Goal: Obtain resource: Obtain resource

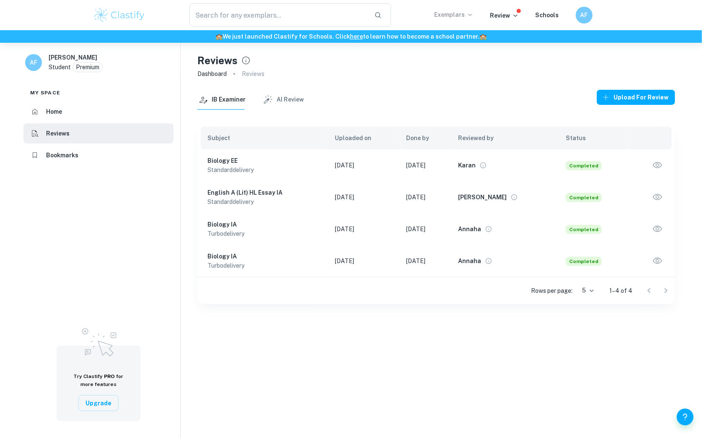
click at [458, 13] on p "Exemplars" at bounding box center [454, 14] width 39 height 9
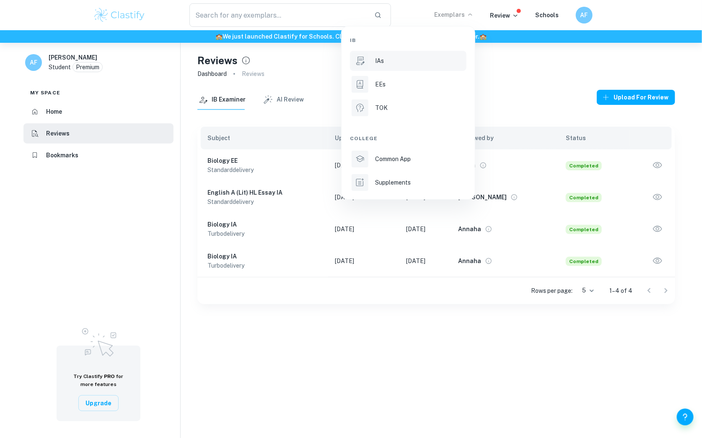
click at [414, 58] on div "IAs" at bounding box center [420, 60] width 90 height 9
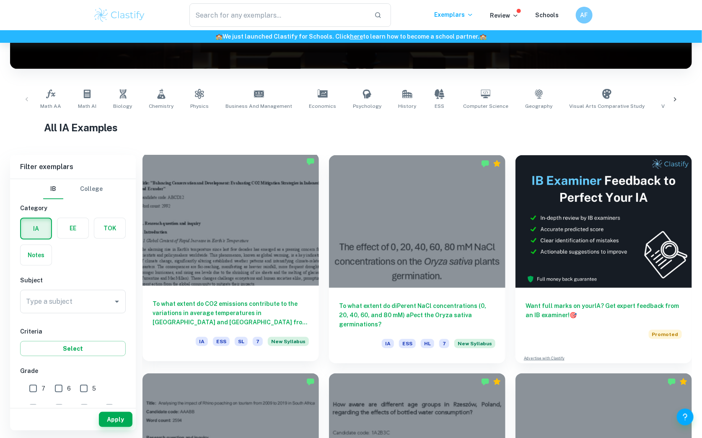
scroll to position [148, 0]
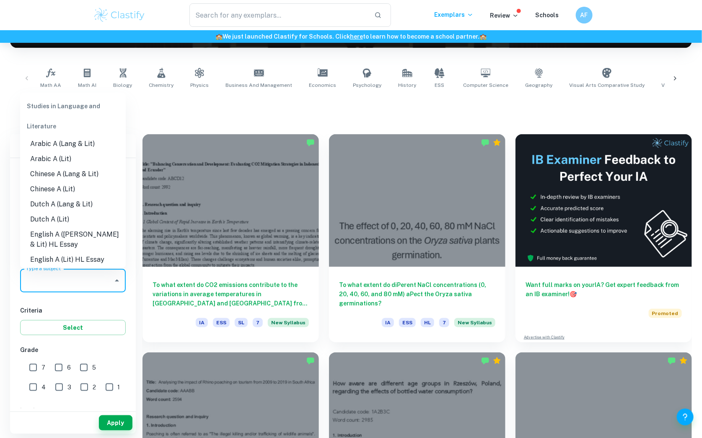
click at [106, 282] on input "Type a subject" at bounding box center [67, 281] width 86 height 16
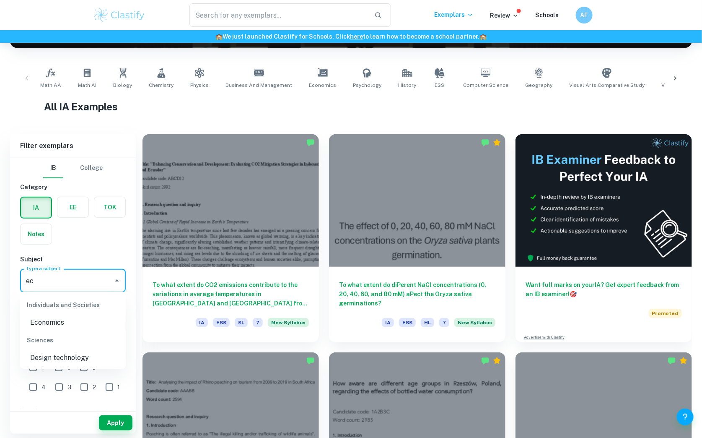
click at [64, 317] on li "Economics" at bounding box center [73, 322] width 106 height 15
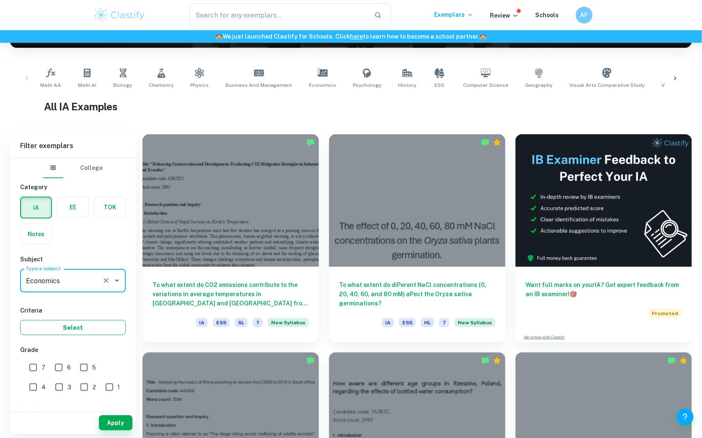
type input "Economics"
click at [41, 325] on button "Select" at bounding box center [73, 327] width 106 height 15
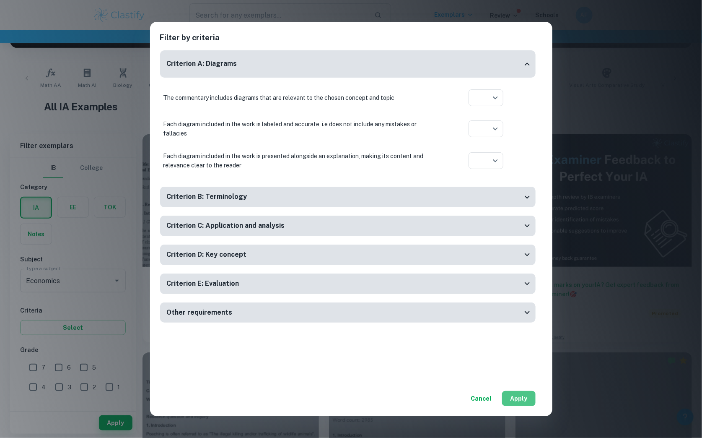
click at [515, 397] on button "Apply" at bounding box center [519, 398] width 34 height 15
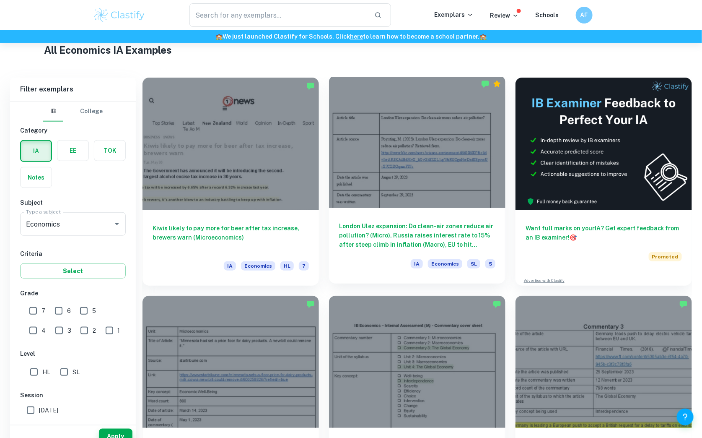
scroll to position [221, 0]
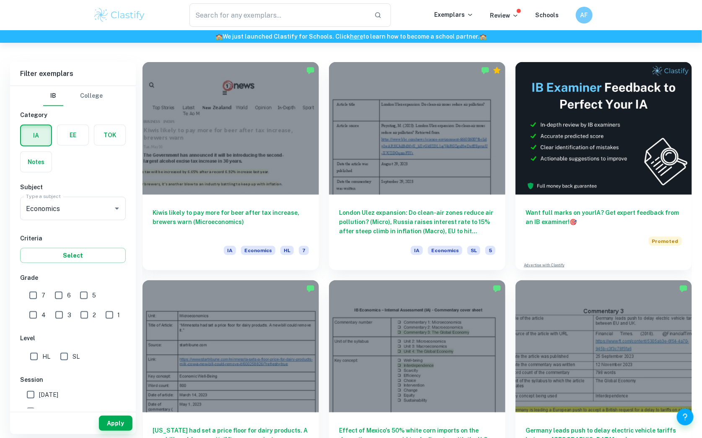
click at [31, 296] on input "7" at bounding box center [33, 295] width 17 height 17
checkbox input "true"
click at [33, 359] on input "HL" at bounding box center [34, 356] width 17 height 17
checkbox input "true"
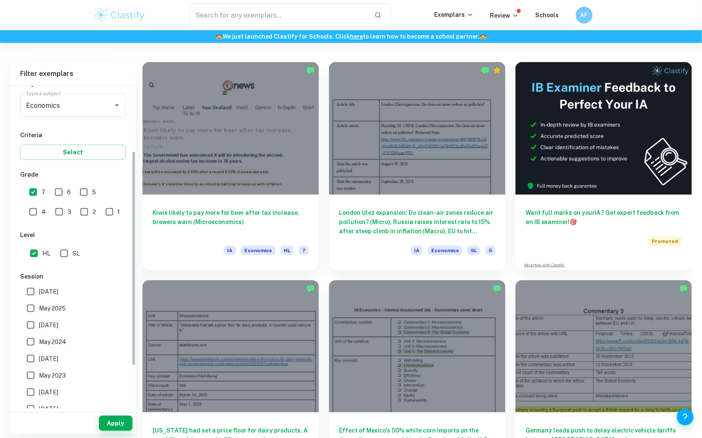
scroll to position [107, 0]
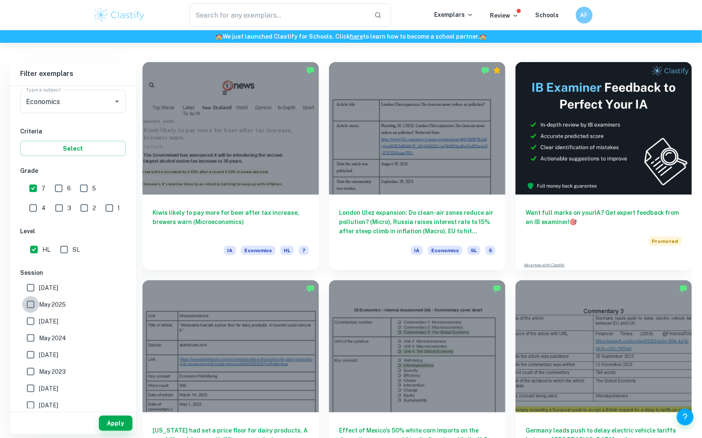
click at [26, 306] on input "May 2025" at bounding box center [30, 304] width 17 height 17
checkbox input "true"
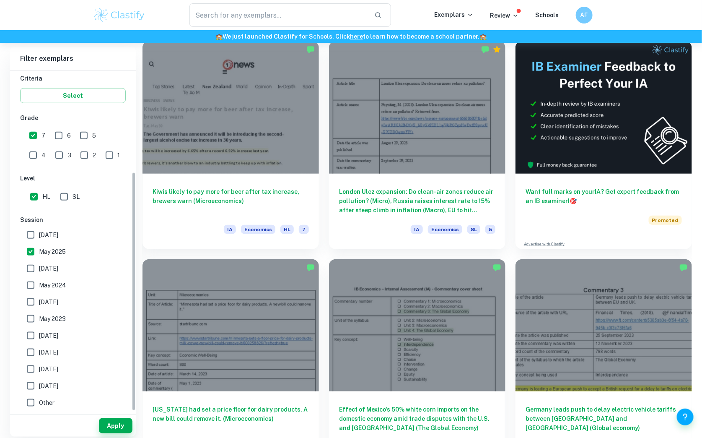
scroll to position [253, 0]
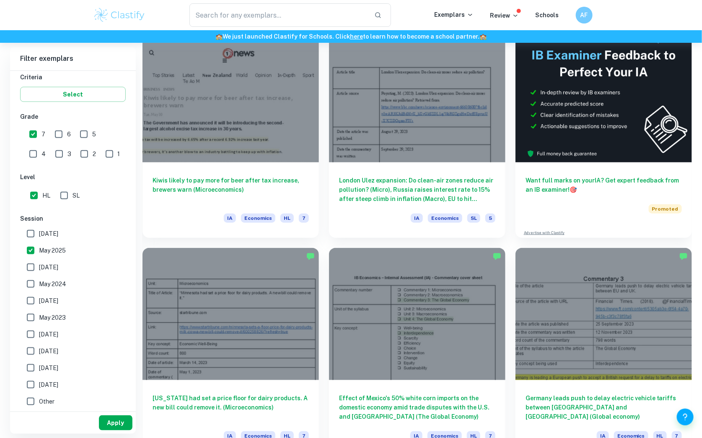
click at [114, 421] on button "Apply" at bounding box center [116, 422] width 34 height 15
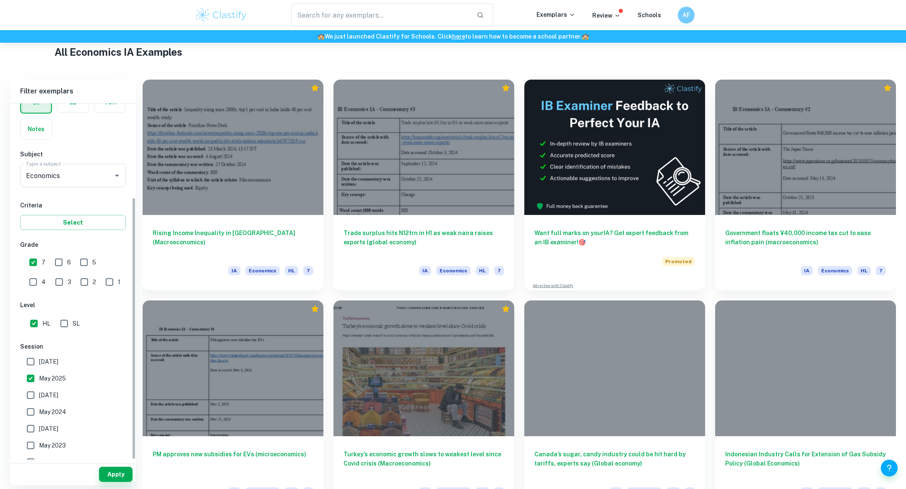
scroll to position [127, 0]
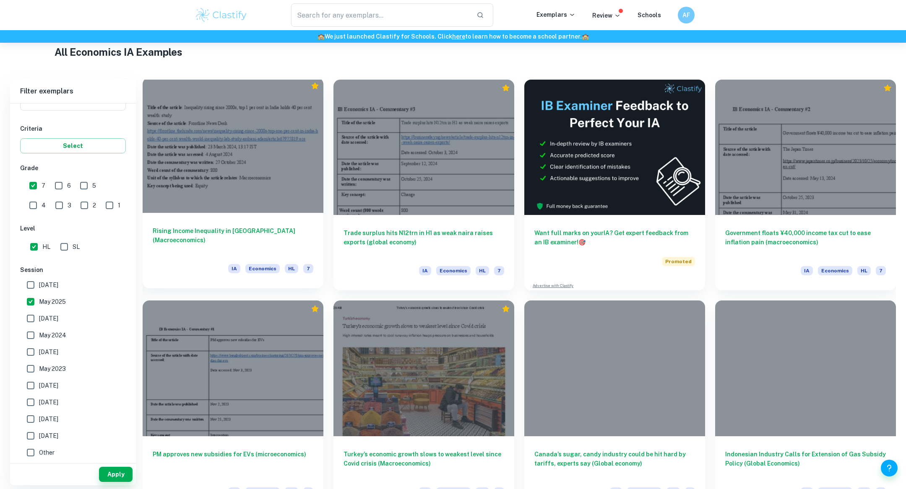
click at [230, 232] on h6 "Rising Income Inequality in [GEOGRAPHIC_DATA] (Macroeconomics)" at bounding box center [233, 240] width 161 height 28
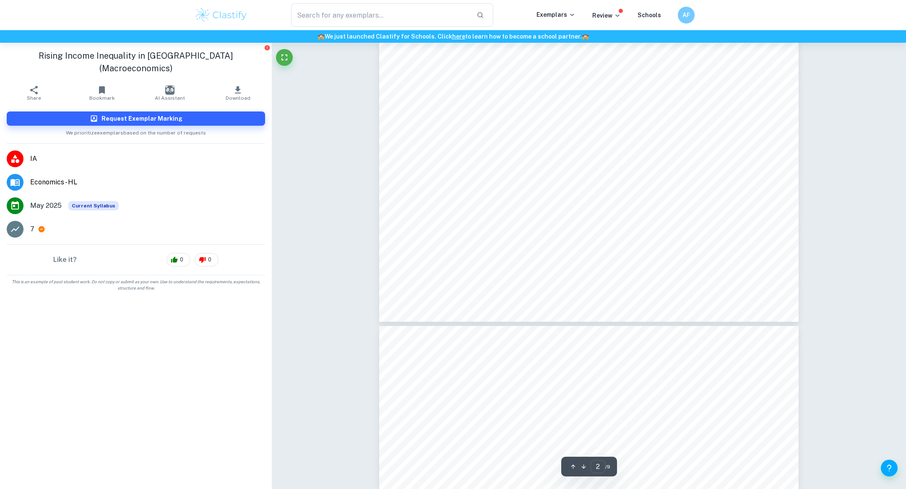
scroll to position [783, 0]
type input "1"
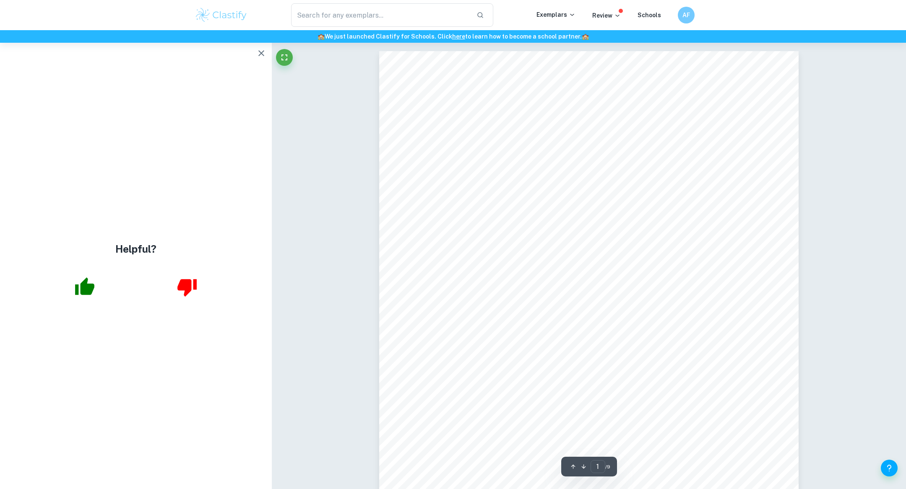
click at [630, 158] on div "Title of the article : Inequality rising since 2000s, top 1 per cent in India h…" at bounding box center [588, 347] width 419 height 593
click at [630, 161] on span "olds-40-per-cent-wealth-world-inequality-lab-study-ambani-adani/article67975819…" at bounding box center [585, 165] width 310 height 8
drag, startPoint x: 725, startPoint y: 166, endPoint x: 432, endPoint y: 150, distance: 293.6
click at [432, 150] on div "Title of the article : Inequality rising since 2000s, top 1 per cent in India h…" at bounding box center [588, 347] width 419 height 593
click at [432, 150] on span "https://frontline.thehindu.com/news/inequality-rising-since-2000s-top-one-per-c…" at bounding box center [471, 151] width 83 height 8
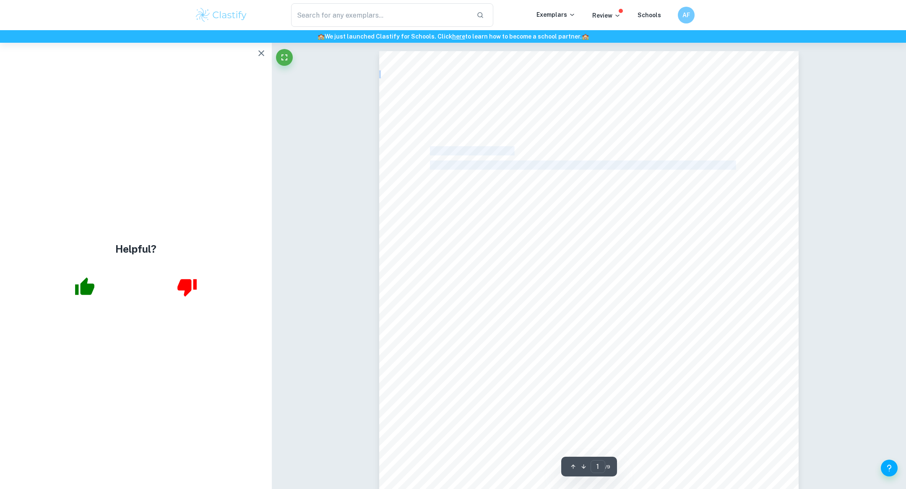
drag, startPoint x: 431, startPoint y: 150, endPoint x: 722, endPoint y: 161, distance: 291.3
click at [702, 162] on div "Title of the article : Inequality rising since 2000s, top 1 per cent in India h…" at bounding box center [588, 347] width 419 height 593
copy div "https://frontline.thehindu.com/news/inequality-rising-since-2000s-top-one-per-c…"
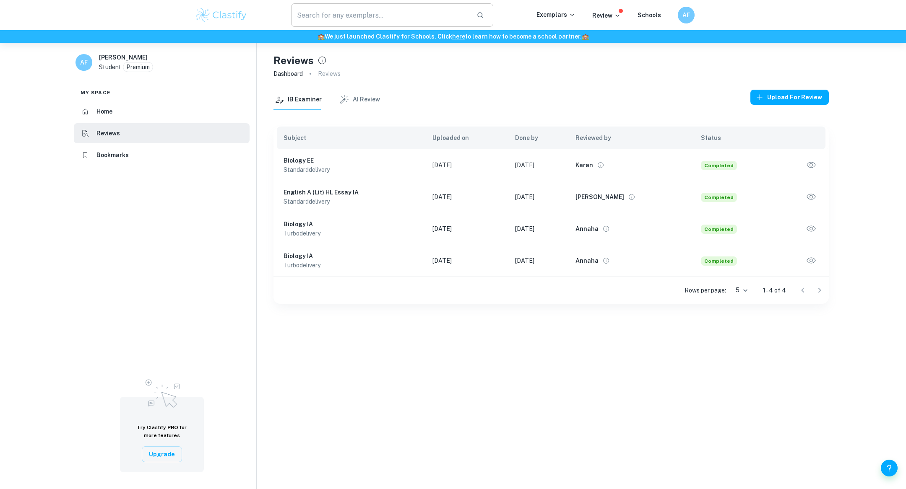
click at [430, 18] on input "text" at bounding box center [380, 14] width 179 height 23
click at [567, 16] on p "Exemplars" at bounding box center [555, 14] width 39 height 9
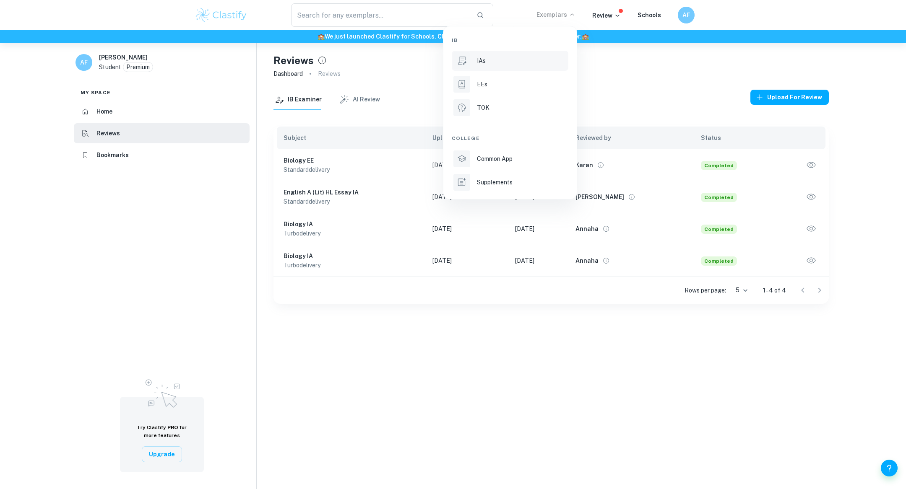
click at [507, 65] on div "IAs" at bounding box center [522, 60] width 90 height 9
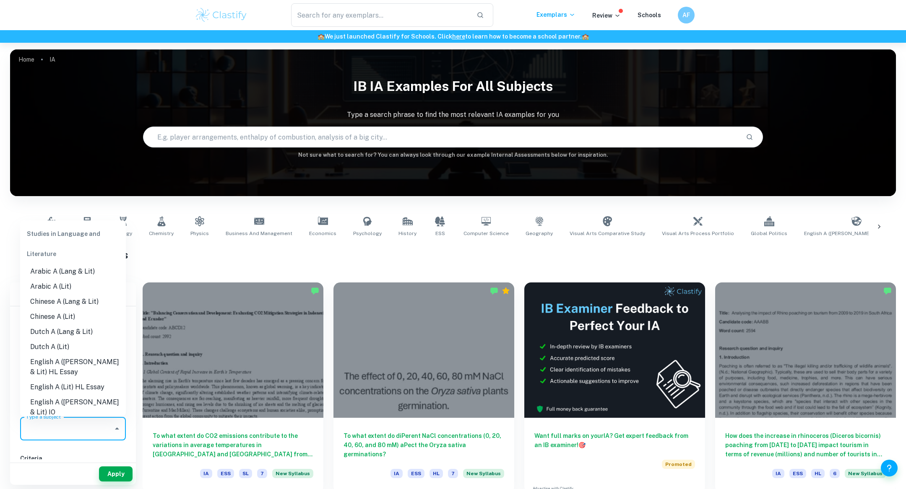
click at [57, 426] on input "Type a subject" at bounding box center [67, 429] width 86 height 16
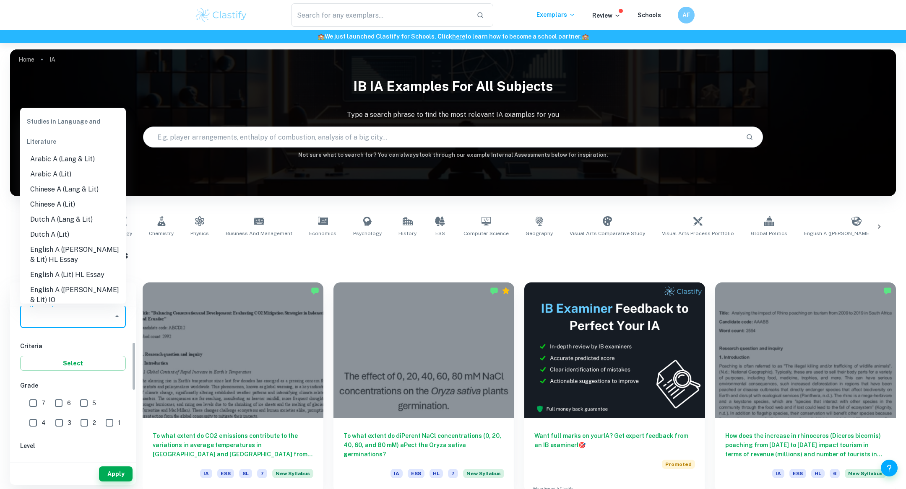
scroll to position [112, 0]
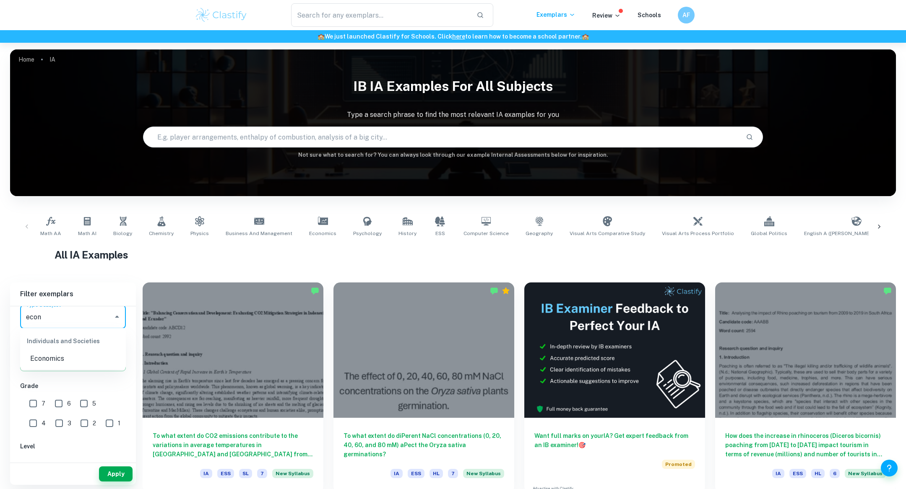
click at [57, 360] on li "Economics" at bounding box center [73, 358] width 106 height 15
type input "Economics"
click at [33, 398] on input "7" at bounding box center [33, 403] width 17 height 17
checkbox input "true"
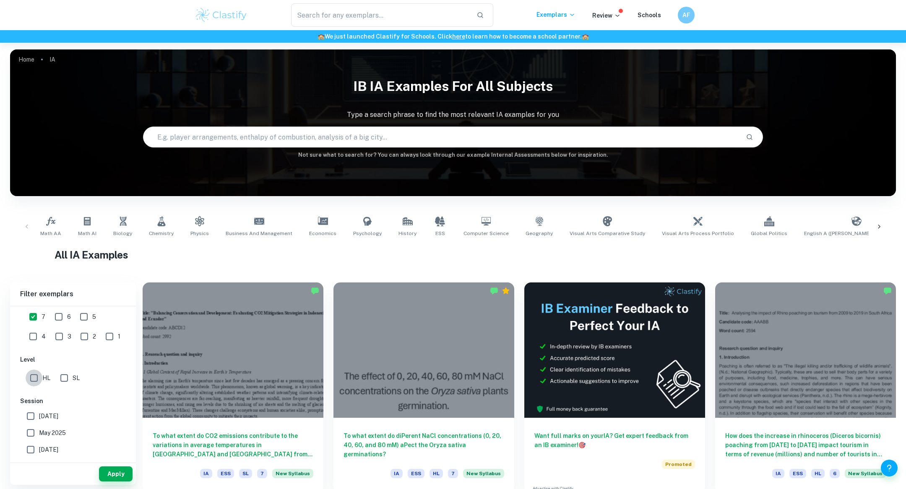
click at [37, 381] on input "HL" at bounding box center [34, 378] width 17 height 17
checkbox input "true"
click at [29, 344] on input "[DATE]" at bounding box center [30, 348] width 17 height 17
checkbox input "true"
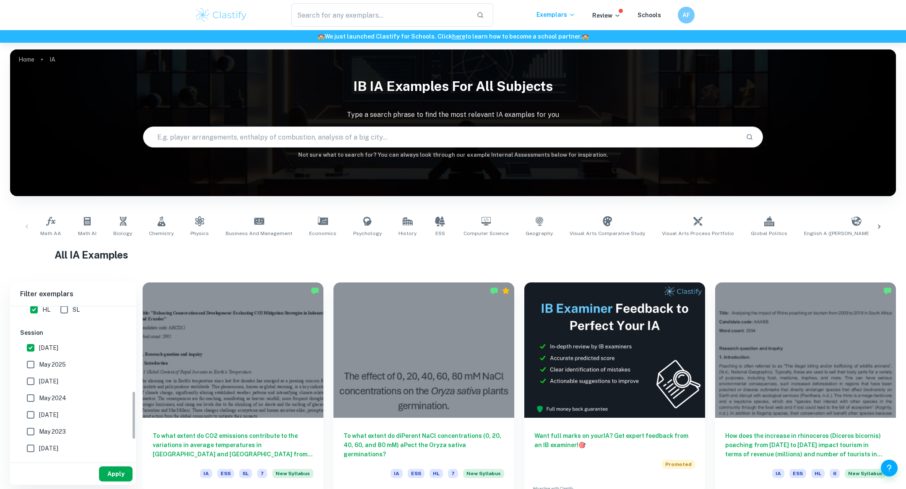
click at [122, 473] on button "Apply" at bounding box center [116, 474] width 34 height 15
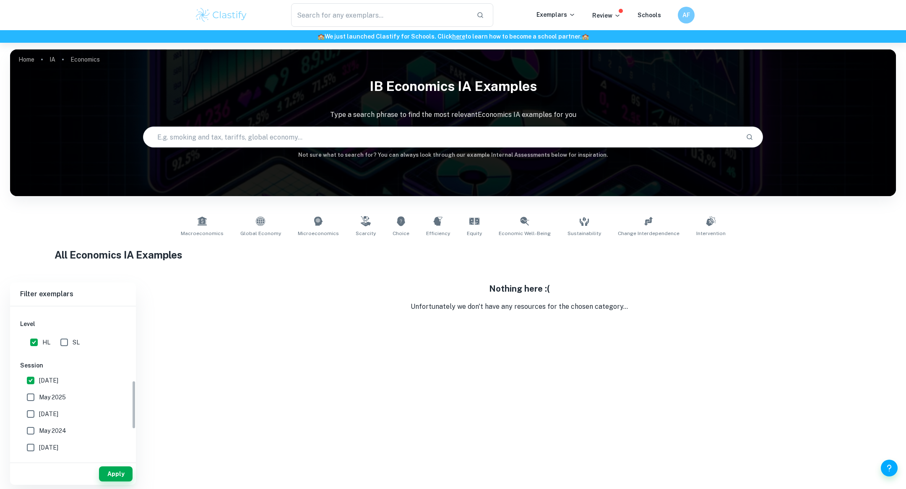
scroll to position [234, 0]
click at [35, 395] on input "May 2025" at bounding box center [30, 398] width 17 height 17
checkbox input "true"
click at [111, 463] on hr at bounding box center [73, 463] width 126 height 0
click at [111, 471] on button "Apply" at bounding box center [116, 474] width 34 height 15
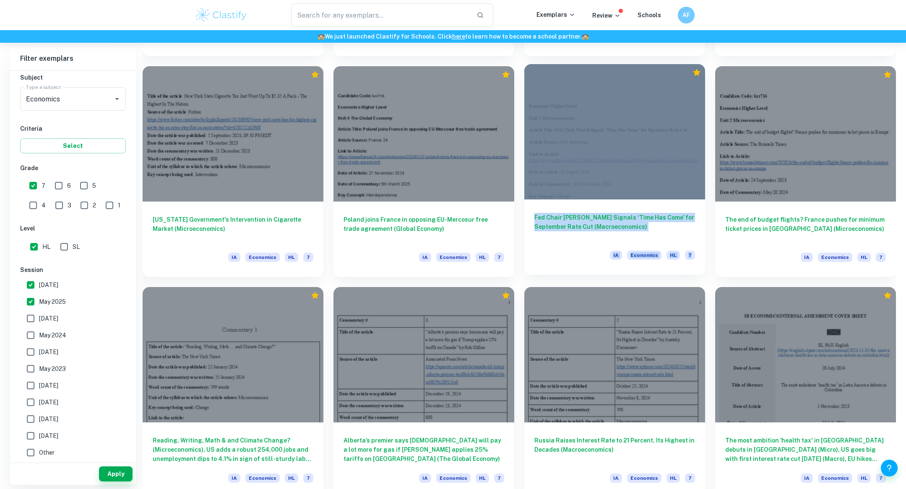
scroll to position [888, 0]
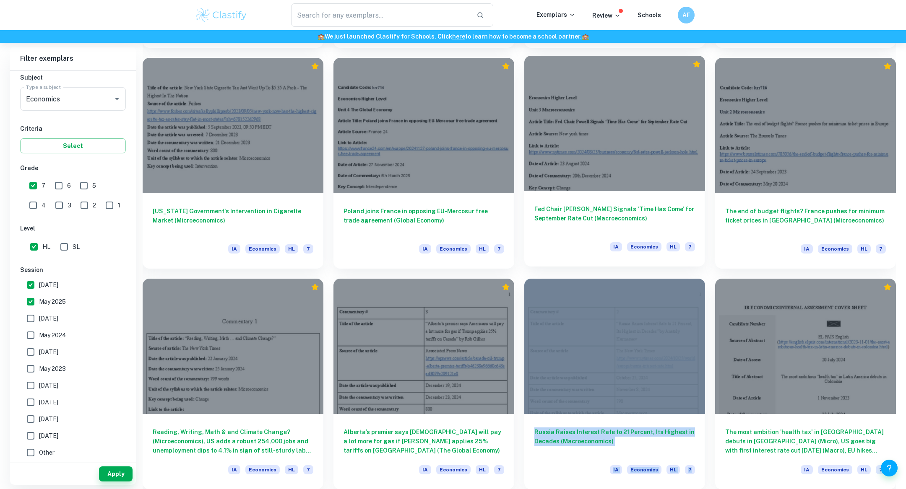
click at [569, 214] on h6 "Fed Chair [PERSON_NAME] Signals ‘Time Has Come’ for September Rate Cut (Macroec…" at bounding box center [614, 219] width 161 height 28
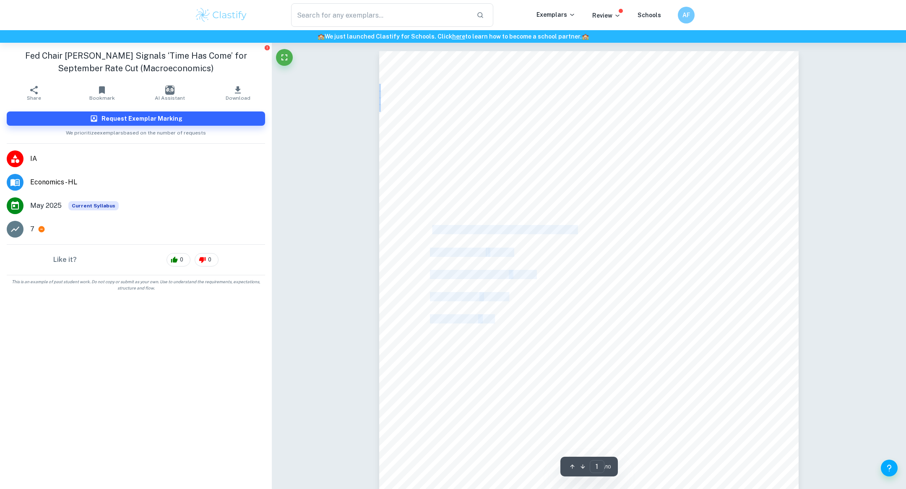
drag, startPoint x: 745, startPoint y: 229, endPoint x: 435, endPoint y: 230, distance: 309.5
click at [435, 230] on div "Economics Higher Level Unit 3 Macroeconomics Article Title: Fed Chair Powell Si…" at bounding box center [588, 347] width 419 height 593
click at [435, 230] on span "https://www.nytimes.com/2024/08/23/business/economy/fed-rates-powell-jackson-ho…" at bounding box center [503, 230] width 146 height 8
drag, startPoint x: 427, startPoint y: 227, endPoint x: 717, endPoint y: 214, distance: 289.7
click at [717, 214] on div "Economics Higher Level Unit 3 Macroeconomics Article Title: Fed Chair Powell Si…" at bounding box center [588, 347] width 419 height 593
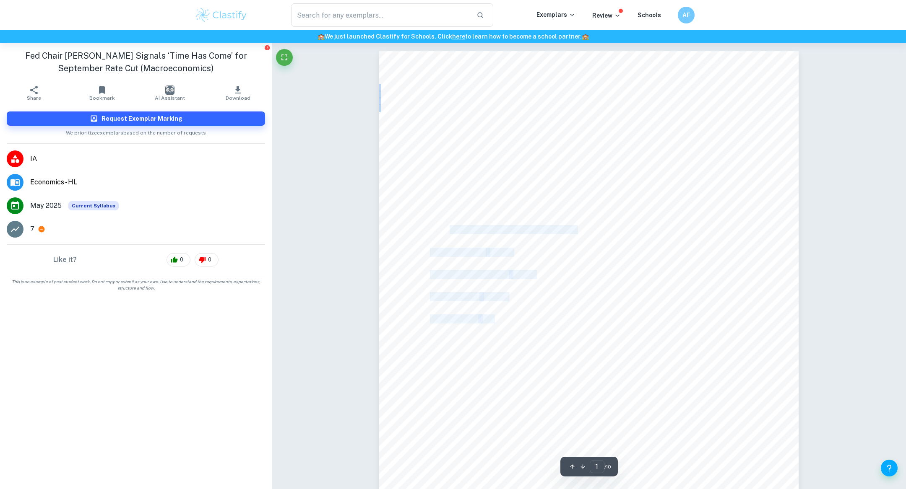
drag, startPoint x: 428, startPoint y: 230, endPoint x: 448, endPoint y: 233, distance: 20.3
click at [446, 233] on div "Economics Higher Level Unit 3 Macroeconomics Article Title: Fed Chair Powell Si…" at bounding box center [588, 347] width 419 height 593
click at [381, 233] on div "Economics Higher Level Unit 3 Macroeconomics Article Title: Fed Chair Powell Si…" at bounding box center [588, 347] width 419 height 593
drag, startPoint x: 432, startPoint y: 227, endPoint x: 741, endPoint y: 231, distance: 309.1
click at [575, 231] on span "https://www.nytimes.com/2024/08/23/business/economy/fed-rates-powell-jackson-ho…" at bounding box center [503, 230] width 146 height 8
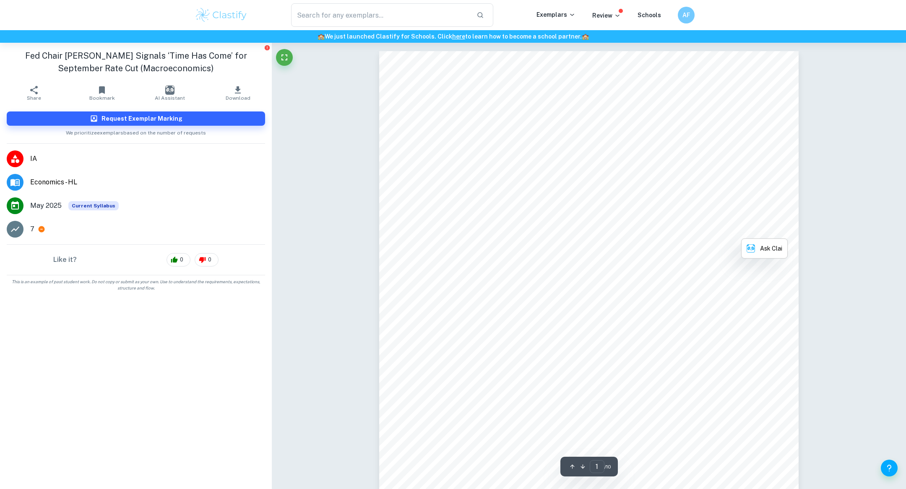
copy span "ttps://www.nytimes.com/2024/08/23/business/economy/fed-rates-powell-jackson-hol…"
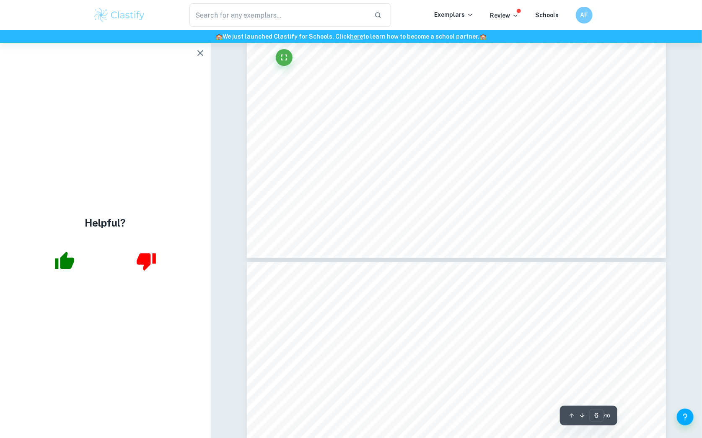
scroll to position [3438, 0]
type input "8"
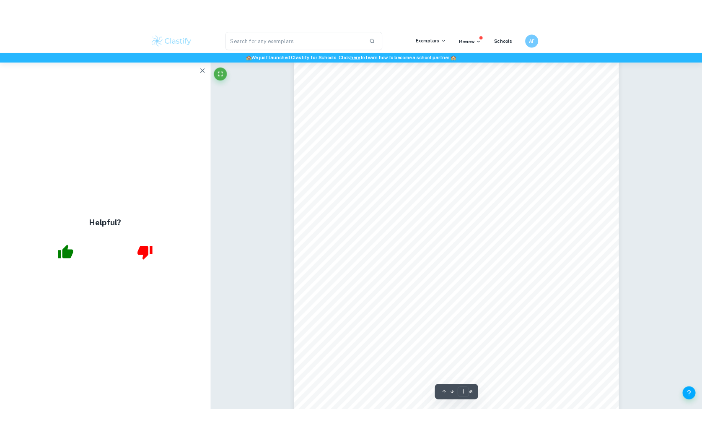
scroll to position [19, 0]
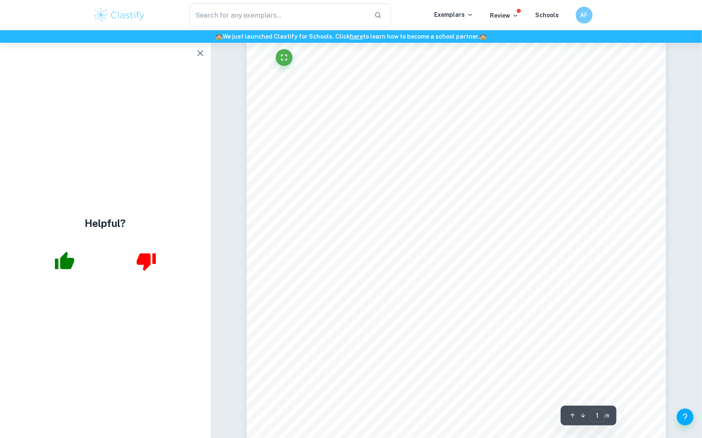
click at [537, 194] on span "/europe/russia-interest-rate.html" at bounding box center [568, 194] width 217 height 8
click at [527, 196] on span "/europe/russia-interest-rate.html" at bounding box center [568, 194] width 217 height 8
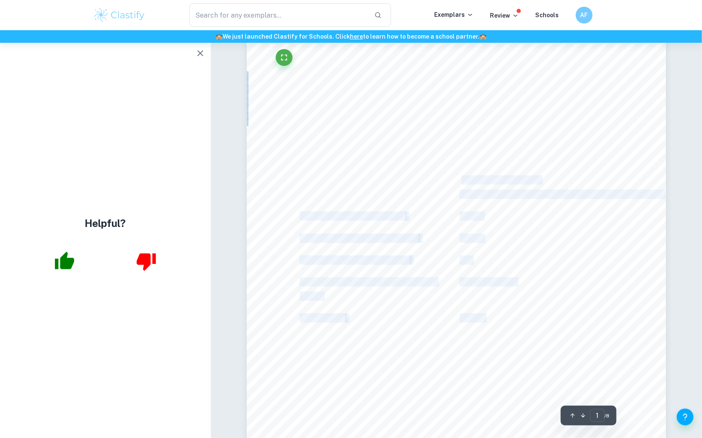
drag, startPoint x: 570, startPoint y: 195, endPoint x: 464, endPoint y: 180, distance: 106.6
click at [464, 180] on div "1 Commentary # 2 Title of the article <Russia Raises Interest Rate to 21 Percen…" at bounding box center [456, 303] width 419 height 543
click at [463, 180] on span "https://www.nytimes.com/2024/10/25/world" at bounding box center [500, 180] width 81 height 8
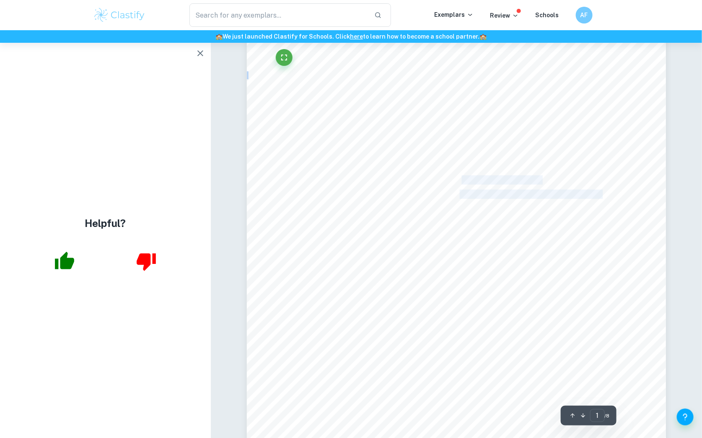
drag, startPoint x: 463, startPoint y: 180, endPoint x: 563, endPoint y: 191, distance: 100.4
click at [563, 191] on div "1 Commentary # 2 Title of the article <Russia Raises Interest Rate to 21 Percen…" at bounding box center [456, 303] width 419 height 543
copy div "ttps://www.nytimes.com/2024/10/25/world /europe/russia-interest-rate.htm"
click at [506, 187] on div "1 Commentary # 2 Title of the article <Russia Raises Interest Rate to 21 Percen…" at bounding box center [456, 303] width 419 height 543
click at [505, 191] on span "/europe/russia-interest-rate.html" at bounding box center [568, 194] width 217 height 8
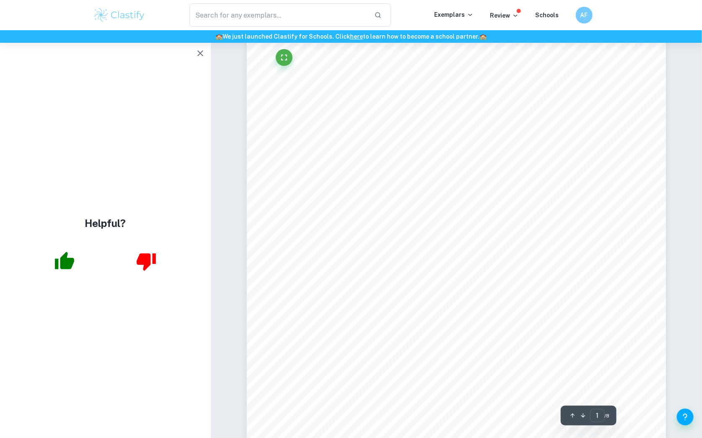
click at [505, 193] on span "/europe/russia-interest-rate.html" at bounding box center [568, 194] width 217 height 8
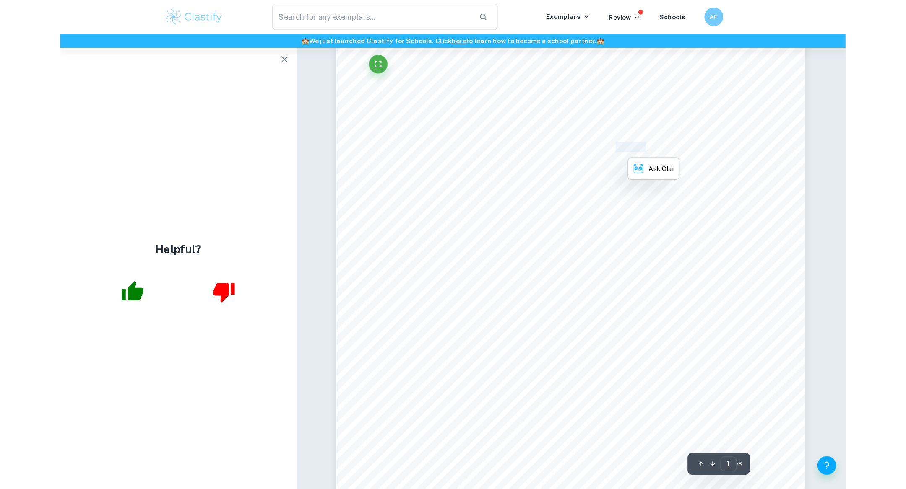
scroll to position [0, 0]
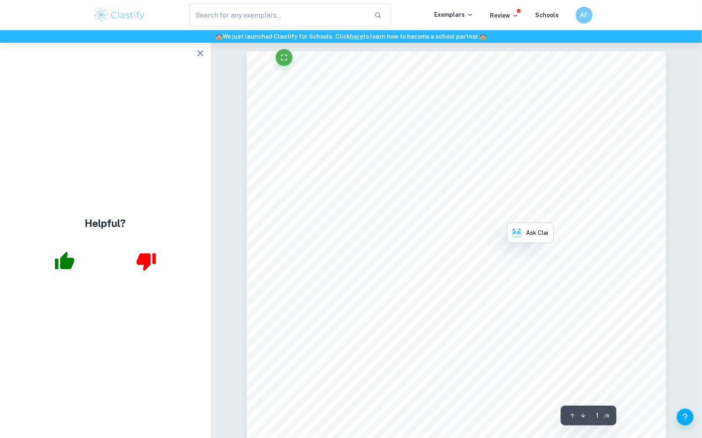
click at [565, 216] on span "/europe/russia-interest-rate.html" at bounding box center [568, 214] width 217 height 8
drag, startPoint x: 564, startPoint y: 211, endPoint x: 461, endPoint y: 196, distance: 103.9
click at [461, 196] on div "1 Commentary # 2 Title of the article <Russia Raises Interest Rate to 21 Percen…" at bounding box center [456, 322] width 419 height 543
copy div "https://www.nytimes.com/2024/10/25/world /europe/russia-interest-rate.htm"
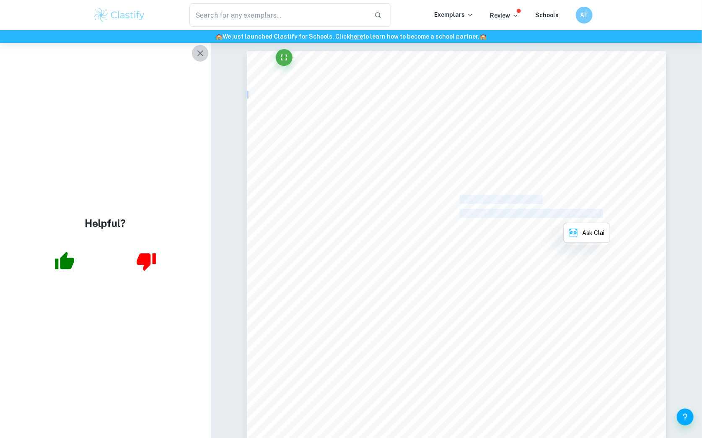
click at [200, 55] on icon "button" at bounding box center [200, 53] width 10 height 10
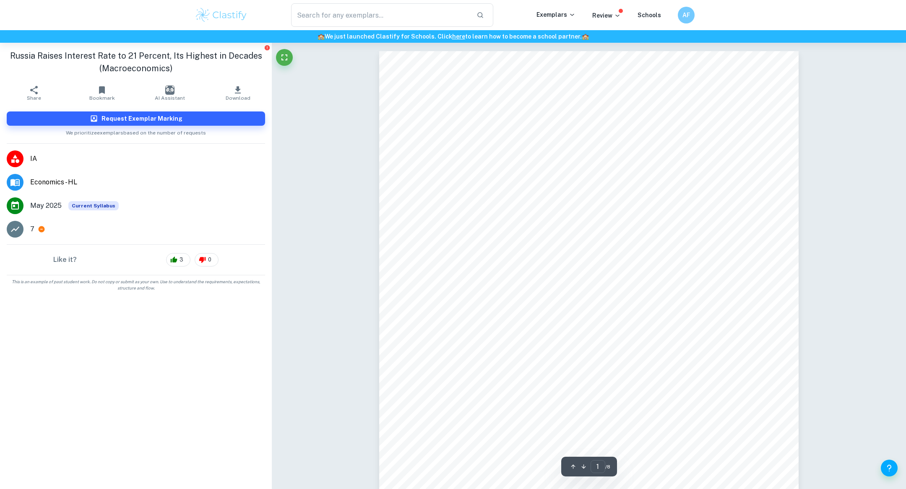
click at [492, 204] on div "1 Commentary # 2 Title of the article <Russia Raises Interest Rate to 21 Percen…" at bounding box center [588, 322] width 419 height 543
click at [471, 173] on span "two decades on Friday in an effort to slow inflation that is being fueled by re…" at bounding box center [585, 174] width 312 height 8
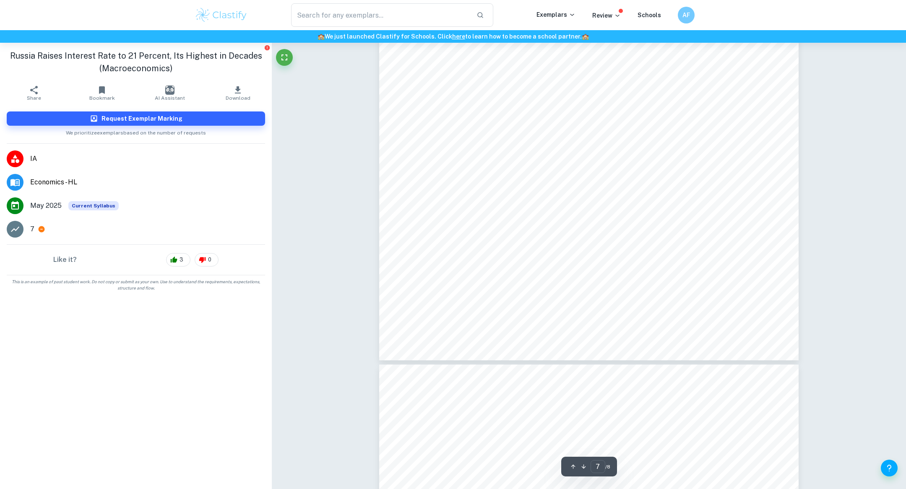
type input "8"
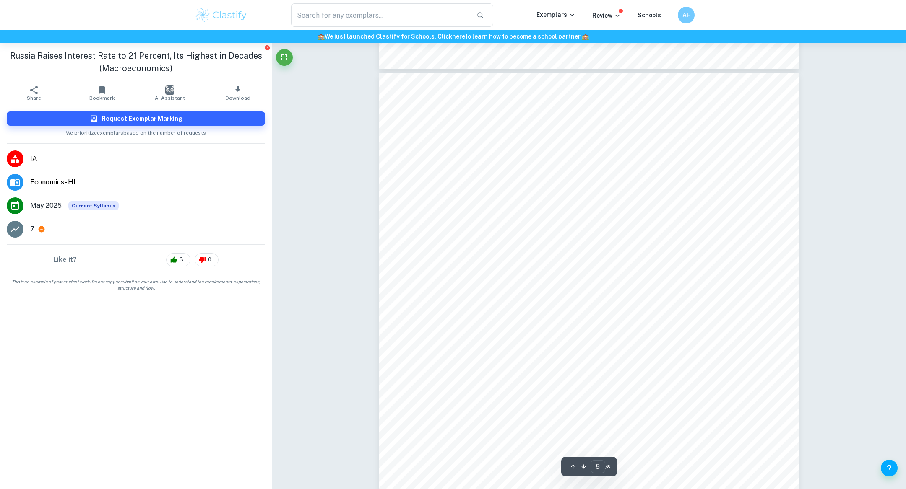
scroll to position [4008, 0]
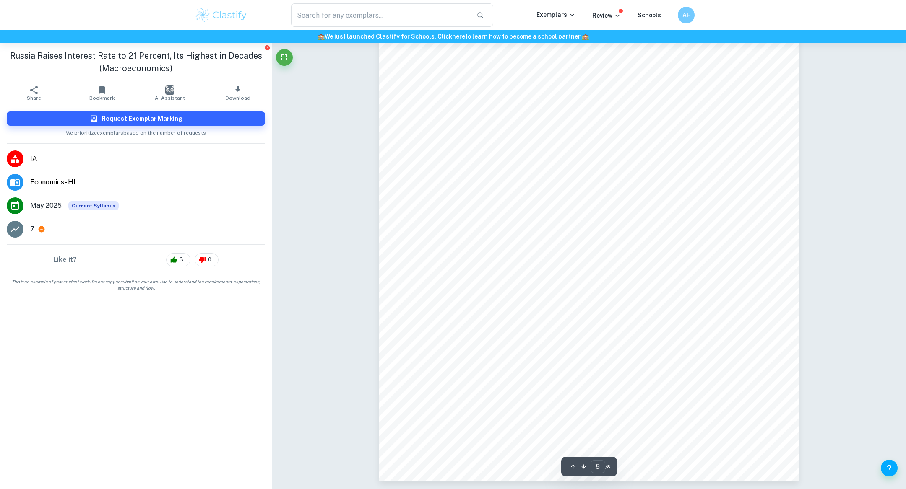
click at [246, 98] on span "Download" at bounding box center [238, 98] width 25 height 6
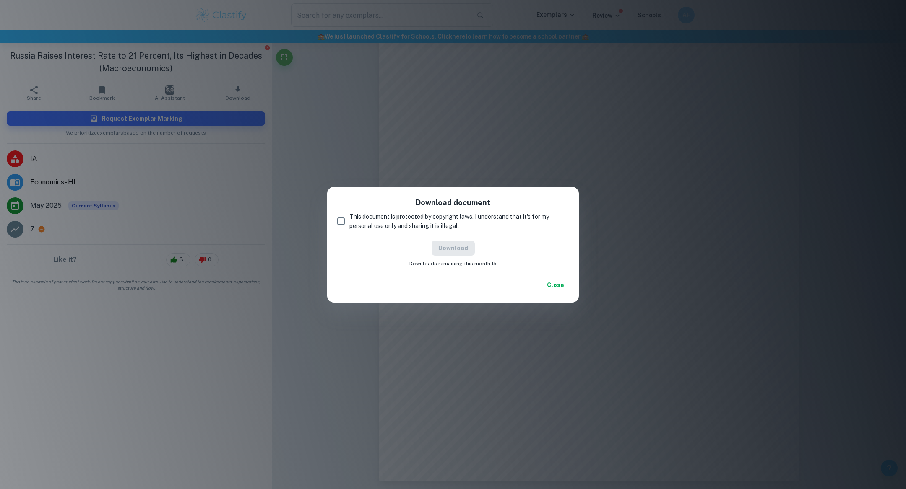
click at [346, 215] on input "This document is protected by copyright laws. I understand that it's for my per…" at bounding box center [341, 221] width 17 height 17
checkbox input "true"
click at [564, 286] on button "Close" at bounding box center [555, 285] width 27 height 15
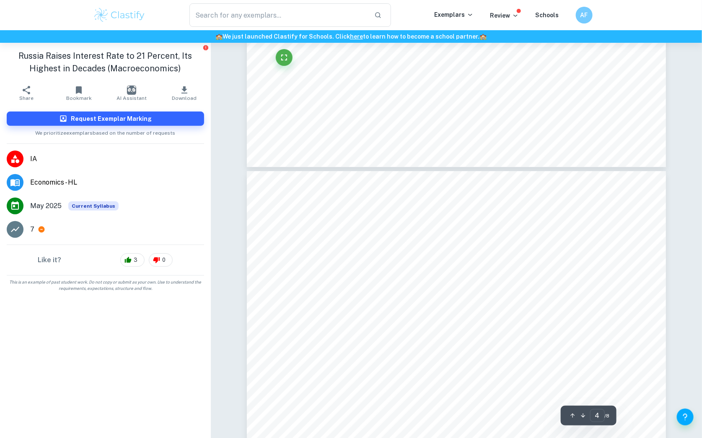
scroll to position [1612, 0]
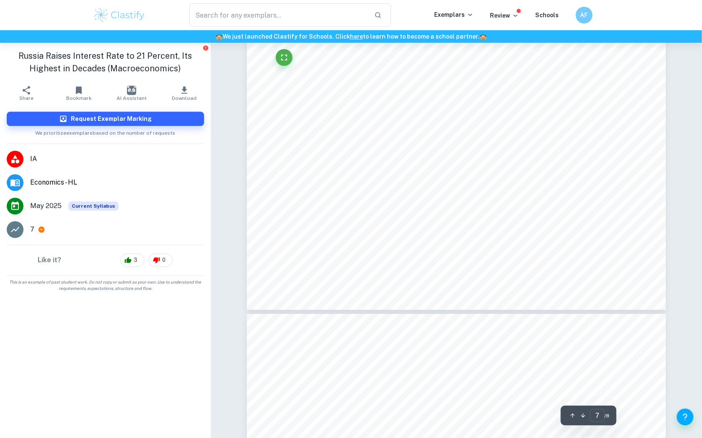
type input "8"
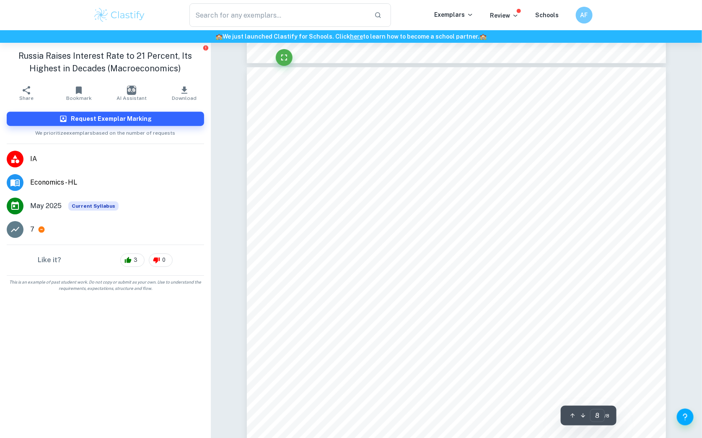
scroll to position [4060, 0]
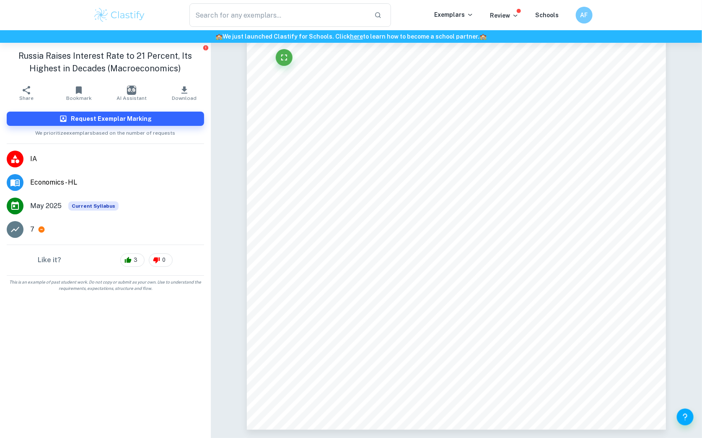
click at [183, 91] on icon "button" at bounding box center [185, 90] width 10 height 10
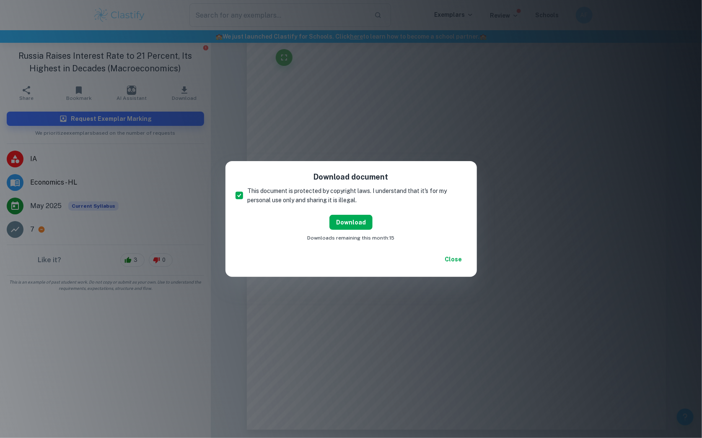
click at [342, 222] on button "Download" at bounding box center [351, 222] width 43 height 15
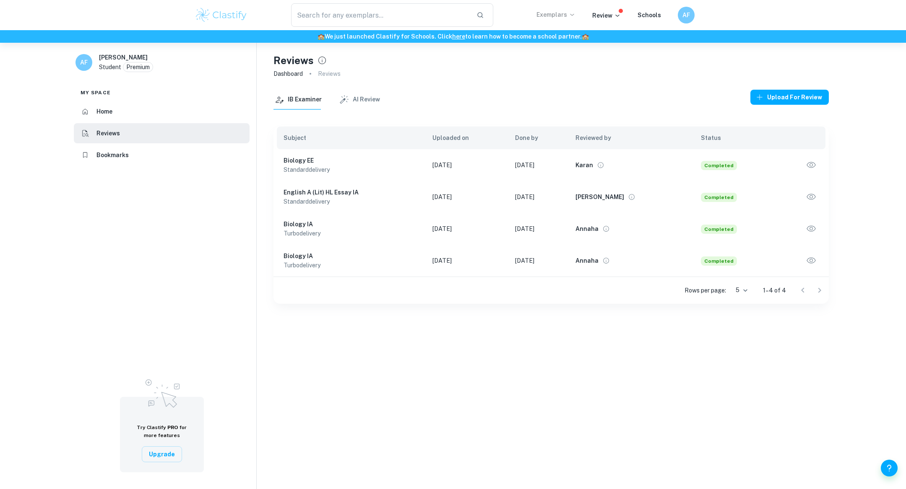
click at [563, 19] on p "Exemplars" at bounding box center [555, 14] width 39 height 9
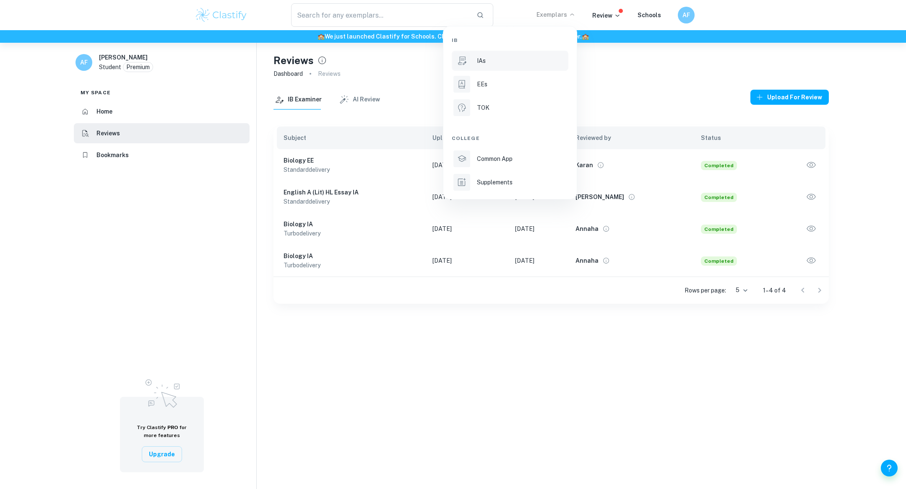
click at [500, 63] on div "IAs" at bounding box center [522, 60] width 90 height 9
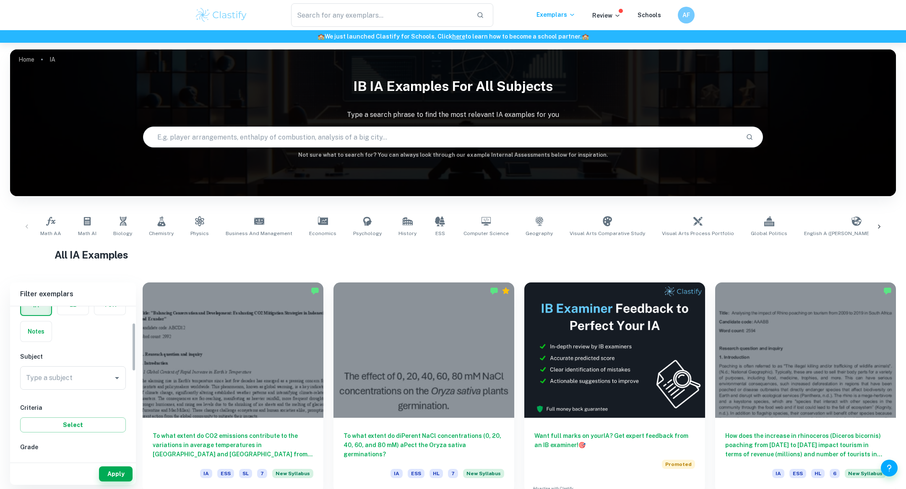
scroll to position [53, 0]
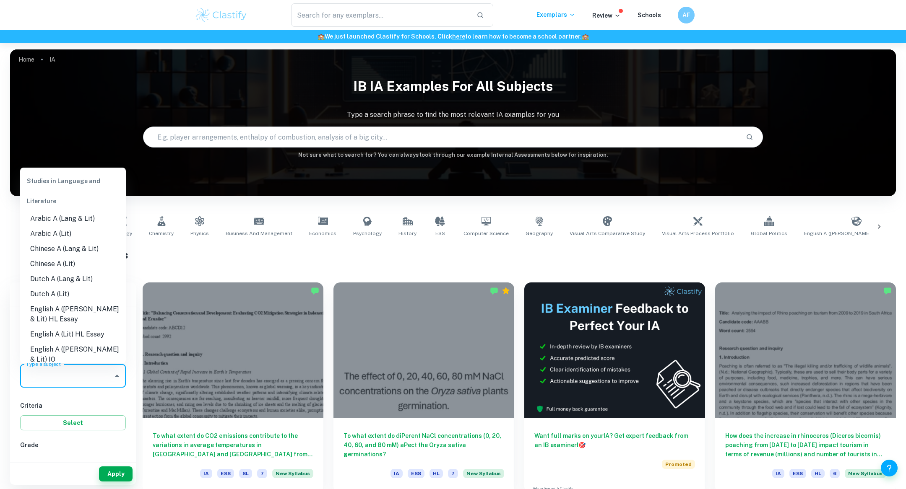
click at [73, 376] on input "Type a subject" at bounding box center [67, 376] width 86 height 16
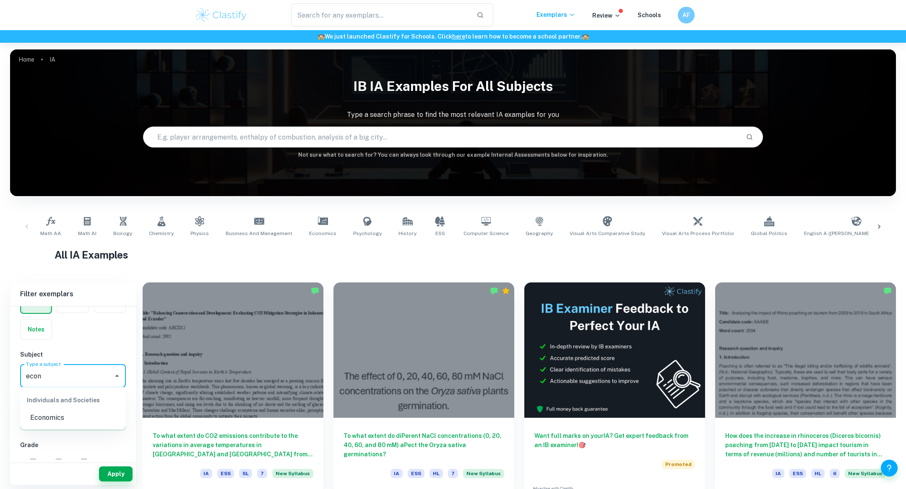
click at [79, 412] on li "Economics" at bounding box center [73, 418] width 106 height 15
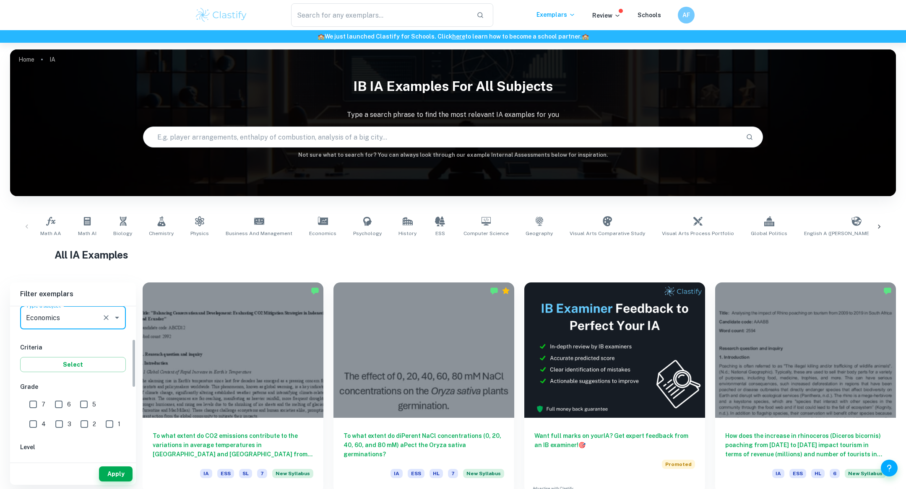
scroll to position [116, 0]
type input "Economics"
click at [34, 398] on input "7" at bounding box center [33, 400] width 17 height 17
checkbox input "true"
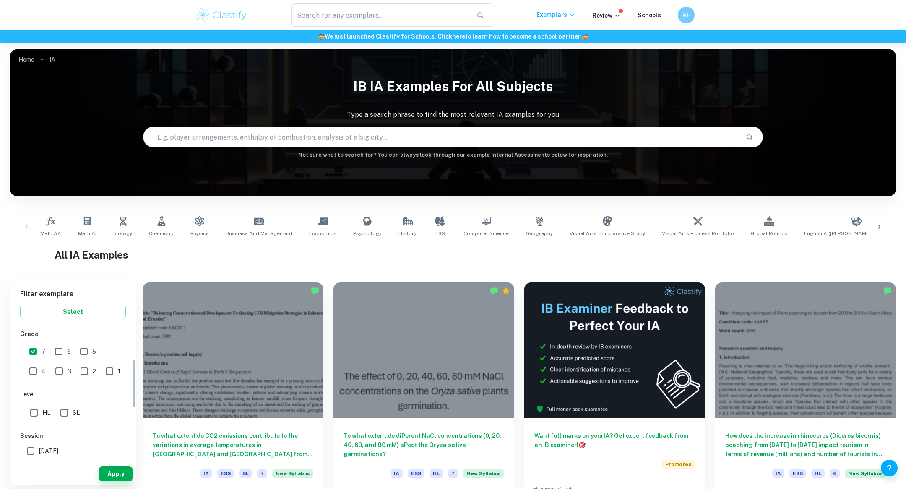
scroll to position [175, 0]
click at [32, 395] on input "HL" at bounding box center [34, 402] width 17 height 17
checkbox input "true"
click at [26, 451] on input "May 2025" at bounding box center [30, 457] width 17 height 17
checkbox input "true"
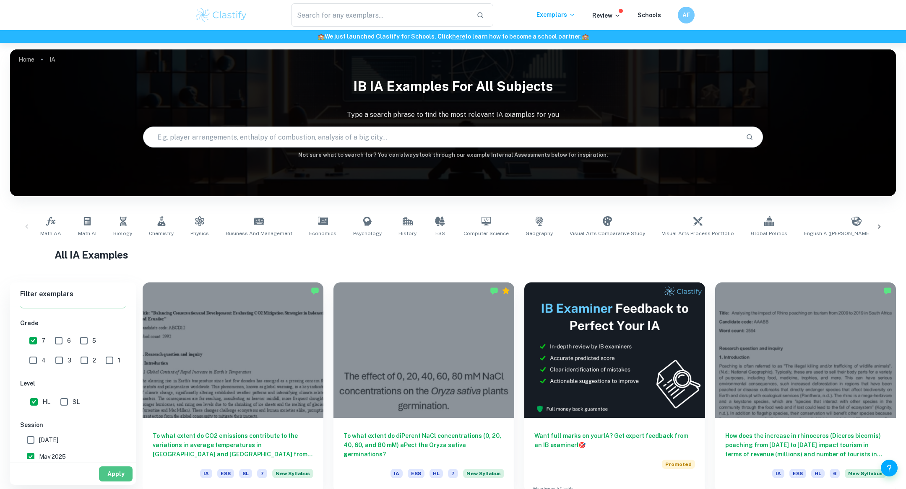
click at [111, 473] on button "Apply" at bounding box center [116, 474] width 34 height 15
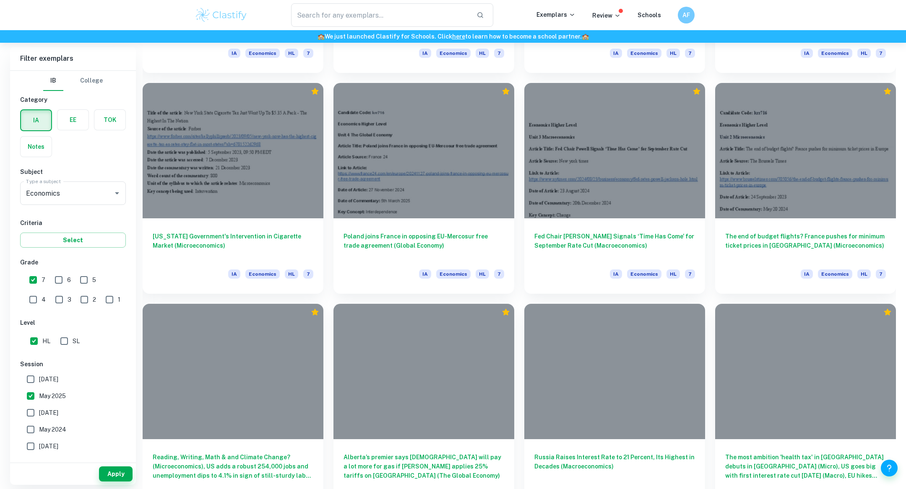
scroll to position [888, 0]
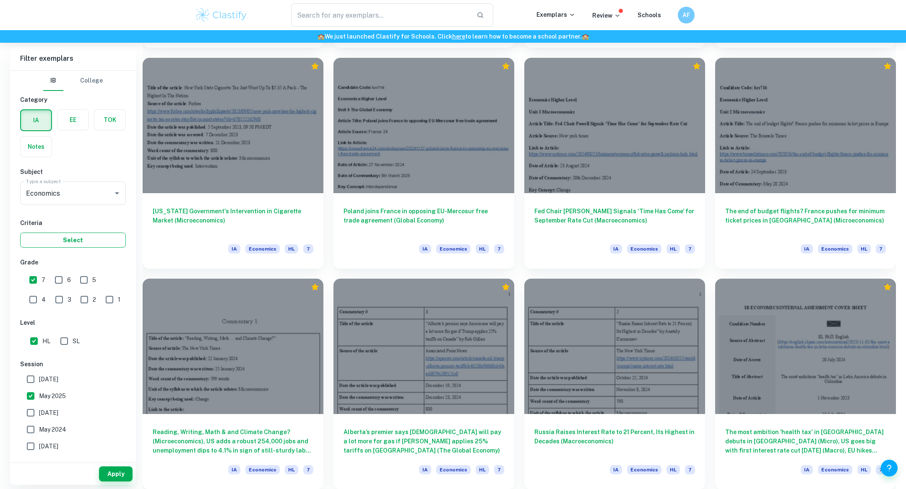
click at [81, 245] on button "Select" at bounding box center [73, 240] width 106 height 15
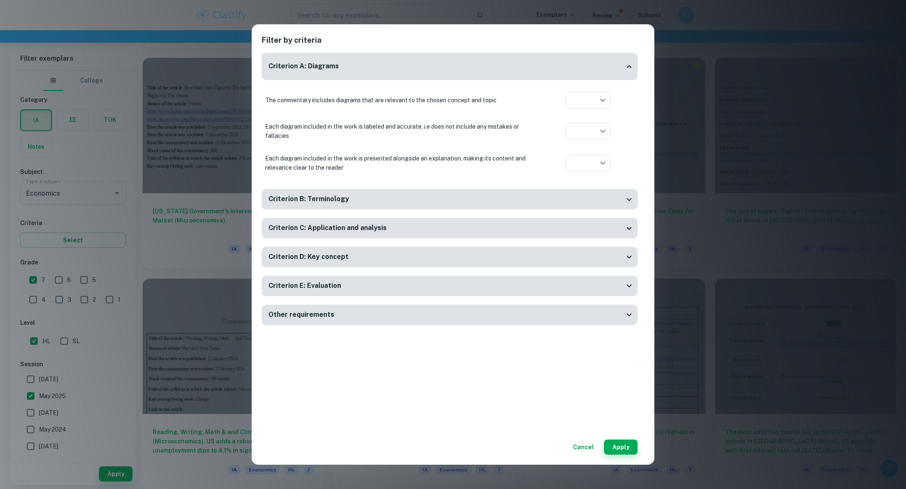
click at [633, 136] on div "​ Aplication year" at bounding box center [588, 131] width 92 height 17
click at [624, 446] on button "Apply" at bounding box center [621, 447] width 34 height 15
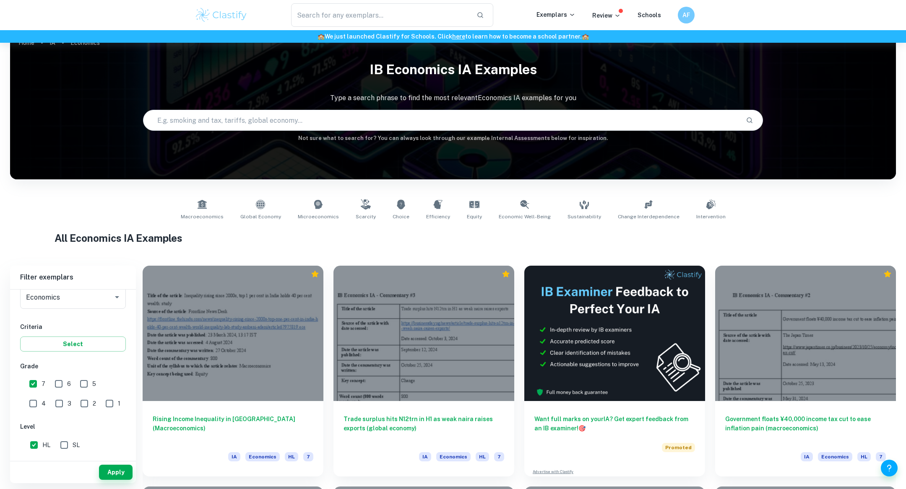
scroll to position [15, 0]
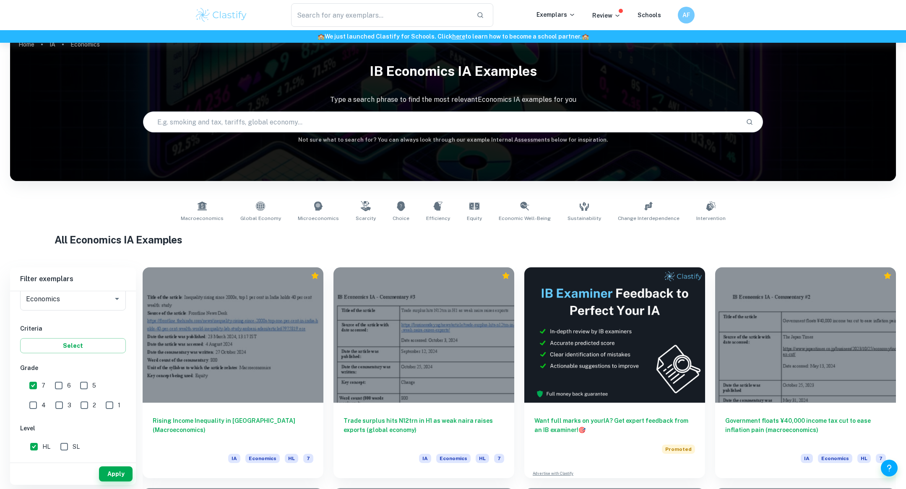
click at [419, 114] on input "text" at bounding box center [441, 121] width 596 height 23
type input "macroeconmics"
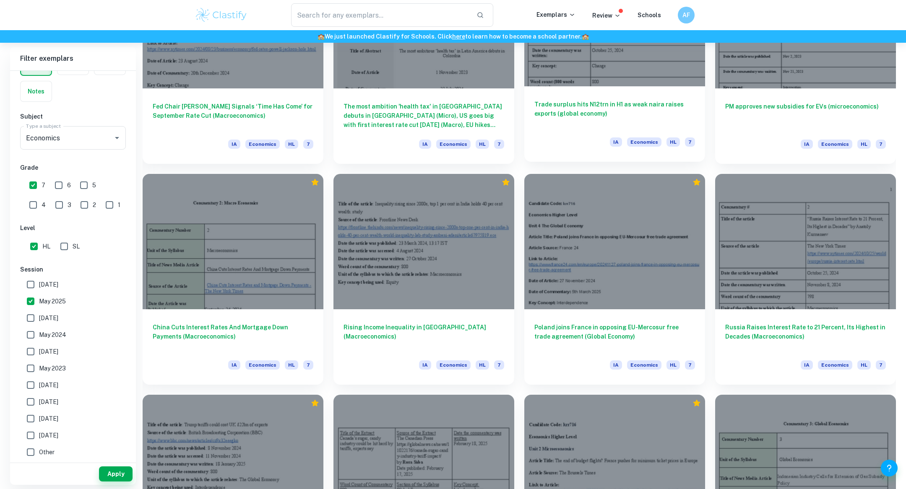
scroll to position [549, 0]
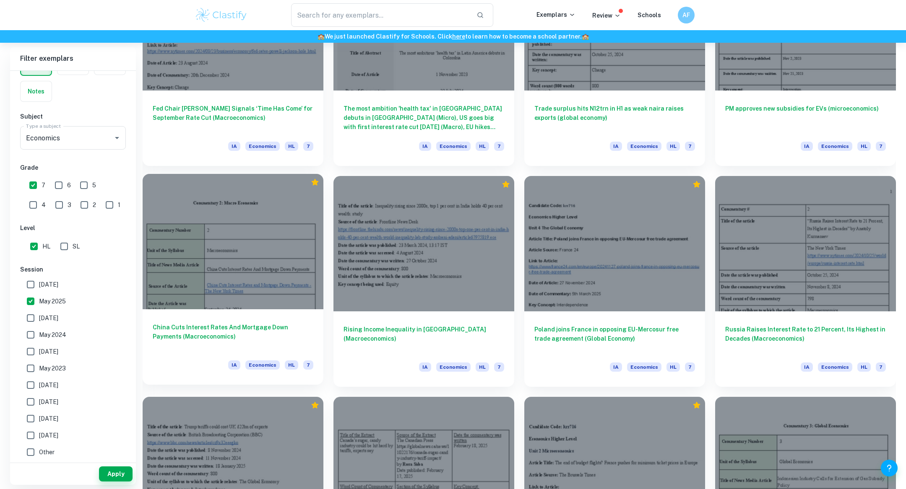
click at [231, 206] on div at bounding box center [233, 241] width 181 height 135
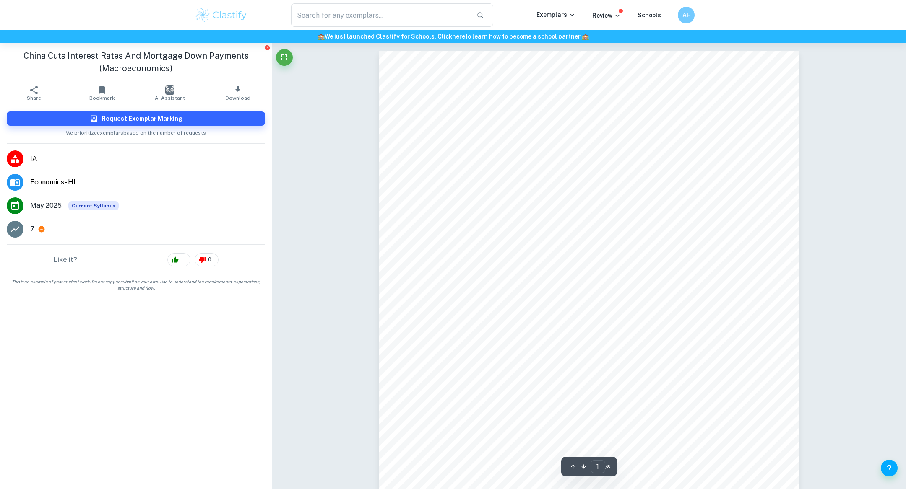
click at [561, 260] on span "China Cuts Interest Rates and Mortgage Down Payments -" at bounding box center [637, 258] width 193 height 8
click at [549, 259] on span "China Cuts Interest Rates and Mortgage Down Payments -" at bounding box center [637, 258] width 193 height 8
click at [592, 263] on span "China Cuts Interest Rates and Mortgage Down Payments -" at bounding box center [637, 258] width 193 height 8
click at [588, 271] on span "The [US_STATE] Times" at bounding box center [577, 269] width 81 height 8
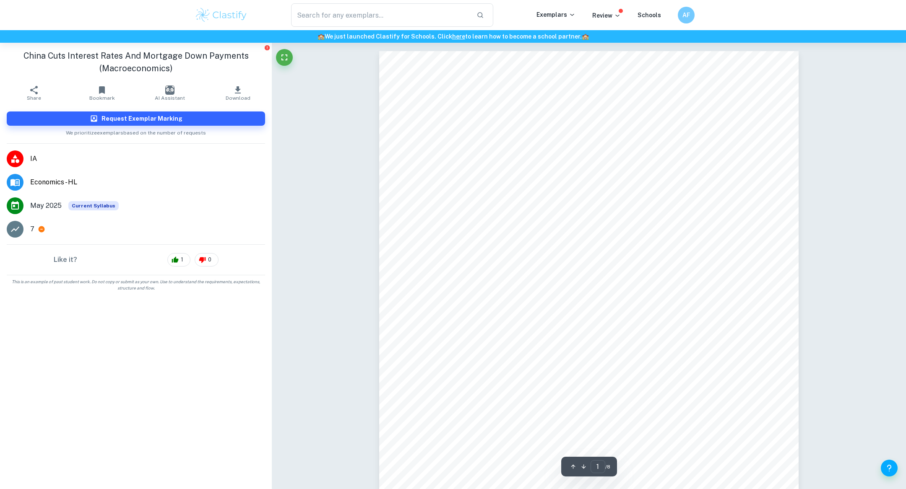
click at [718, 233] on span "China Cuts Interest Rates And Mortgage Down Payments" at bounding box center [636, 229] width 190 height 8
drag, startPoint x: 732, startPoint y: 226, endPoint x: 538, endPoint y: 225, distance: 194.2
click at [536, 225] on div "Commentary 2: Macro Economics Commentary Number 2 Unit of the Syllabus Macroeco…" at bounding box center [588, 322] width 419 height 543
click at [544, 226] on span "China Cuts Interest Rates And Mortgage Down Payments" at bounding box center [636, 229] width 190 height 8
click at [548, 229] on span "China Cuts Interest Rates And Mortgage Down Payments" at bounding box center [636, 229] width 190 height 8
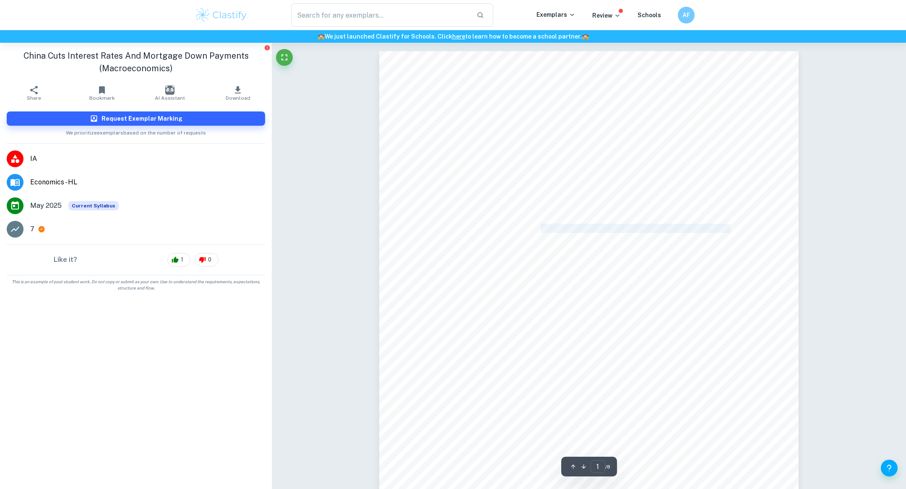
drag, startPoint x: 541, startPoint y: 229, endPoint x: 729, endPoint y: 226, distance: 187.9
click at [729, 226] on span "China Cuts Interest Rates And Mortgage Down Payments" at bounding box center [636, 229] width 190 height 8
copy span "China Cuts Interest Rates And Mortgage Down Payments"
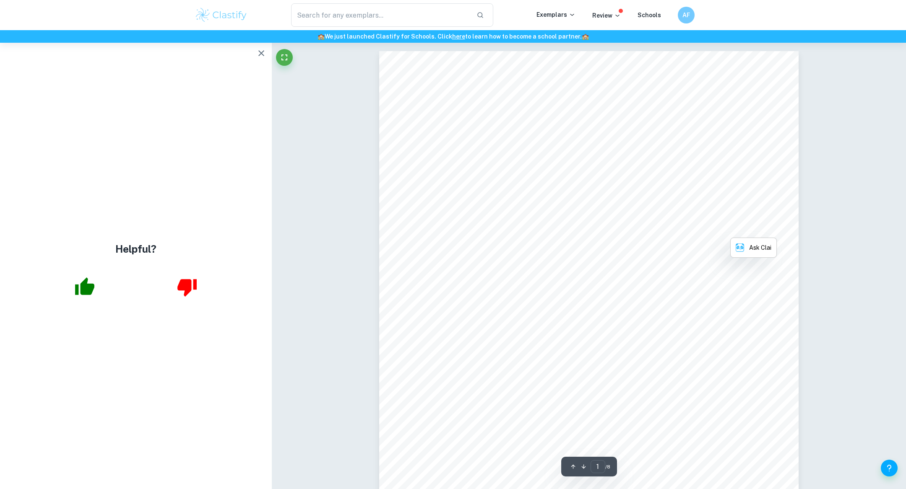
click at [692, 81] on div "Commentary 2: Macro Economics Commentary Number 2 Unit of the Syllabus Macroeco…" at bounding box center [588, 322] width 419 height 543
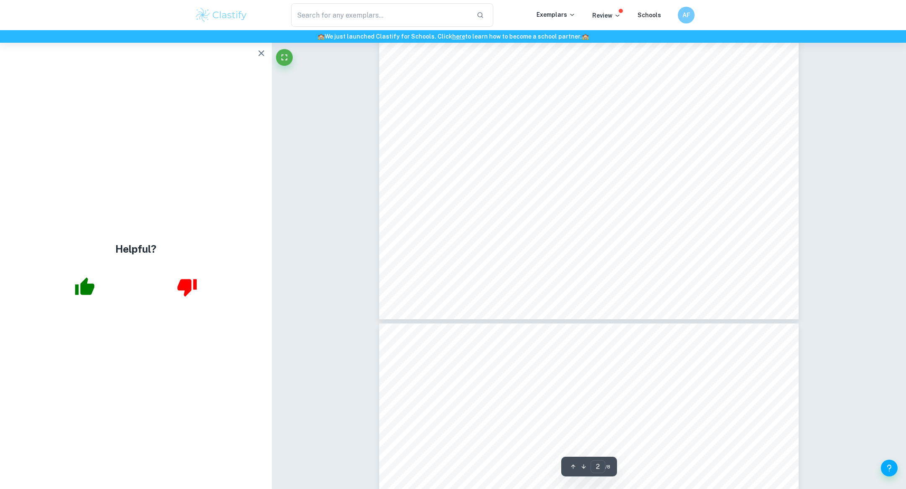
type input "1"
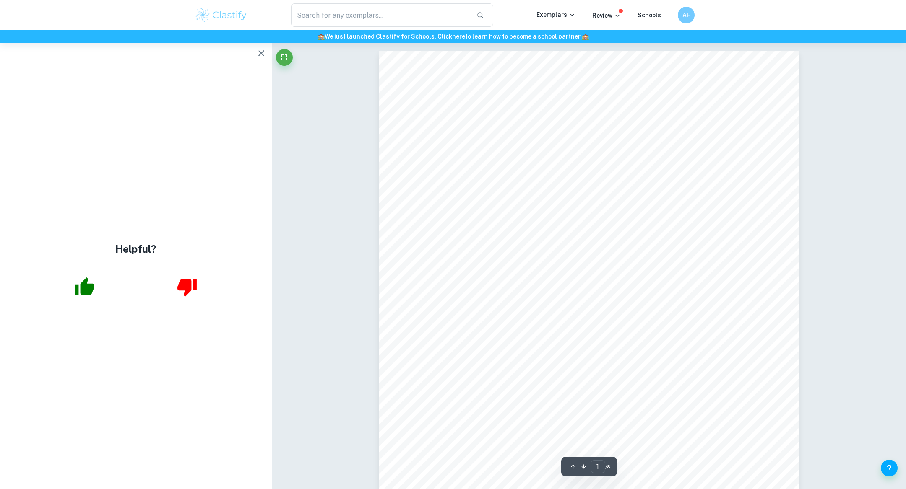
click at [753, 239] on div "Commentary 2: Macro Economics Commentary Number 2 Unit of the Syllabus Macroeco…" at bounding box center [588, 322] width 419 height 543
click at [265, 53] on icon "button" at bounding box center [261, 53] width 10 height 10
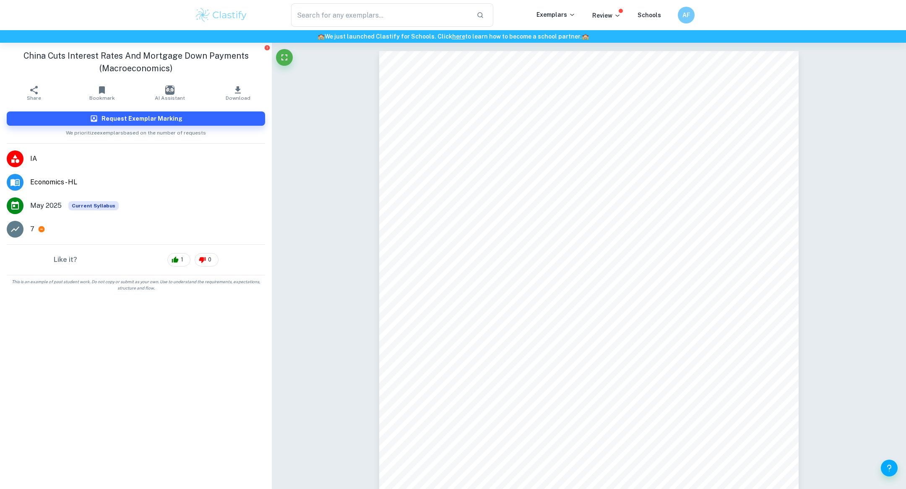
click at [240, 89] on icon "button" at bounding box center [238, 90] width 10 height 10
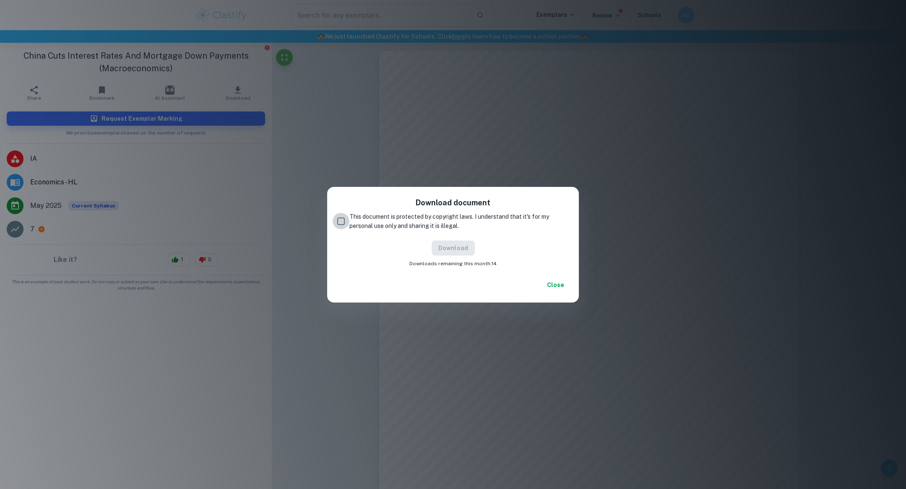
click at [343, 218] on input "This document is protected by copyright laws. I understand that it's for my per…" at bounding box center [341, 221] width 17 height 17
checkbox input "true"
click at [455, 248] on button "Download" at bounding box center [453, 248] width 43 height 15
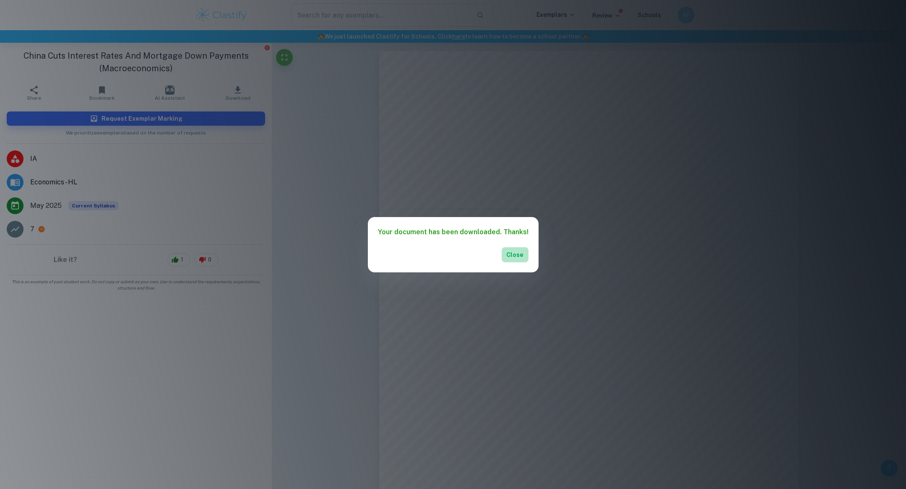
click at [515, 252] on button "Close" at bounding box center [515, 254] width 27 height 15
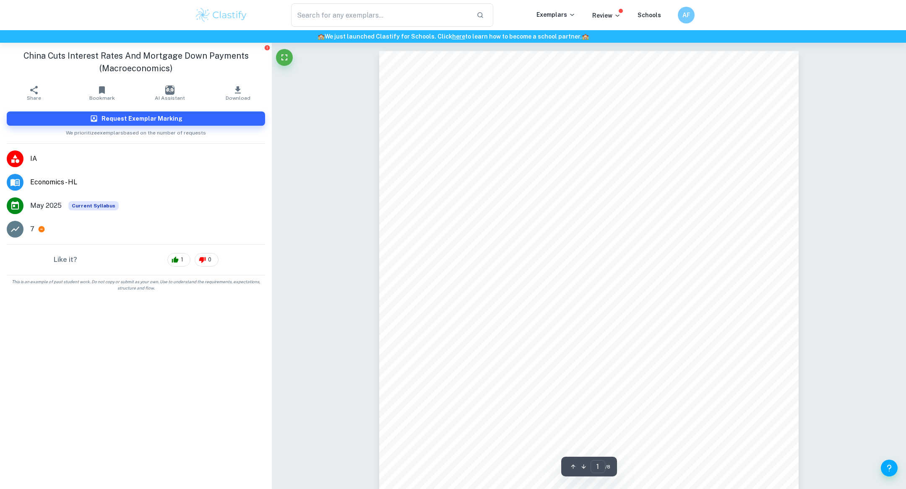
click at [242, 16] on img at bounding box center [221, 15] width 53 height 17
